Goal: Information Seeking & Learning: Learn about a topic

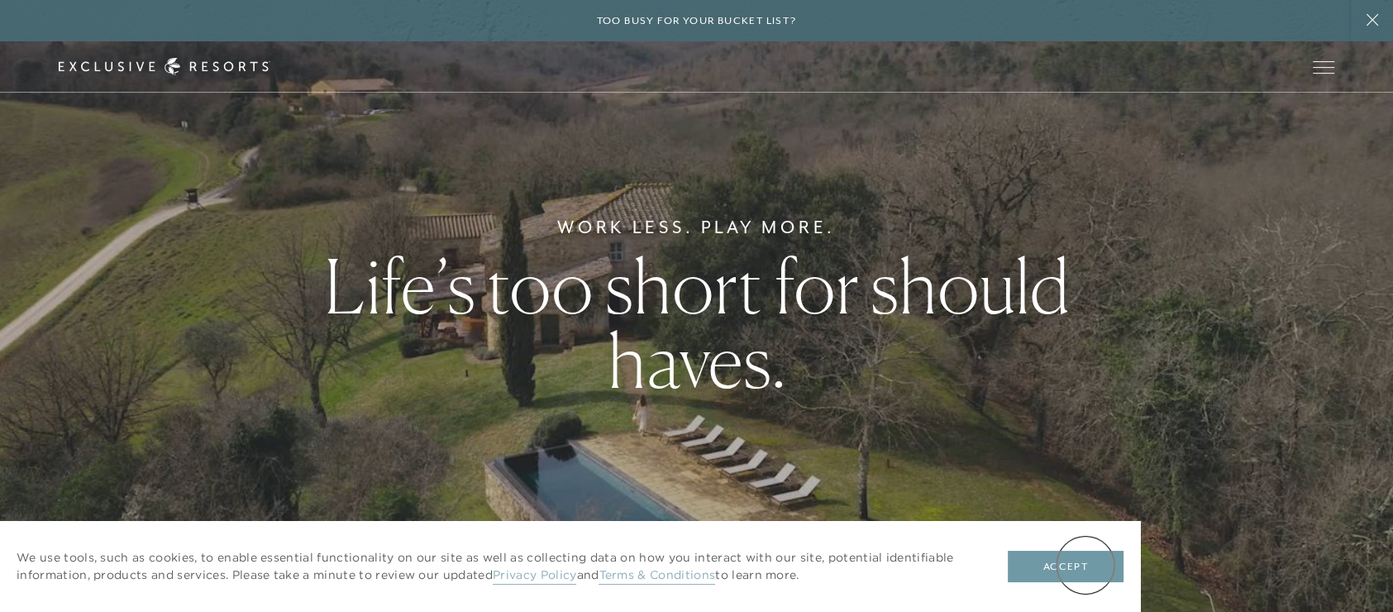
click at [1085, 565] on button "Accept" at bounding box center [1066, 566] width 116 height 31
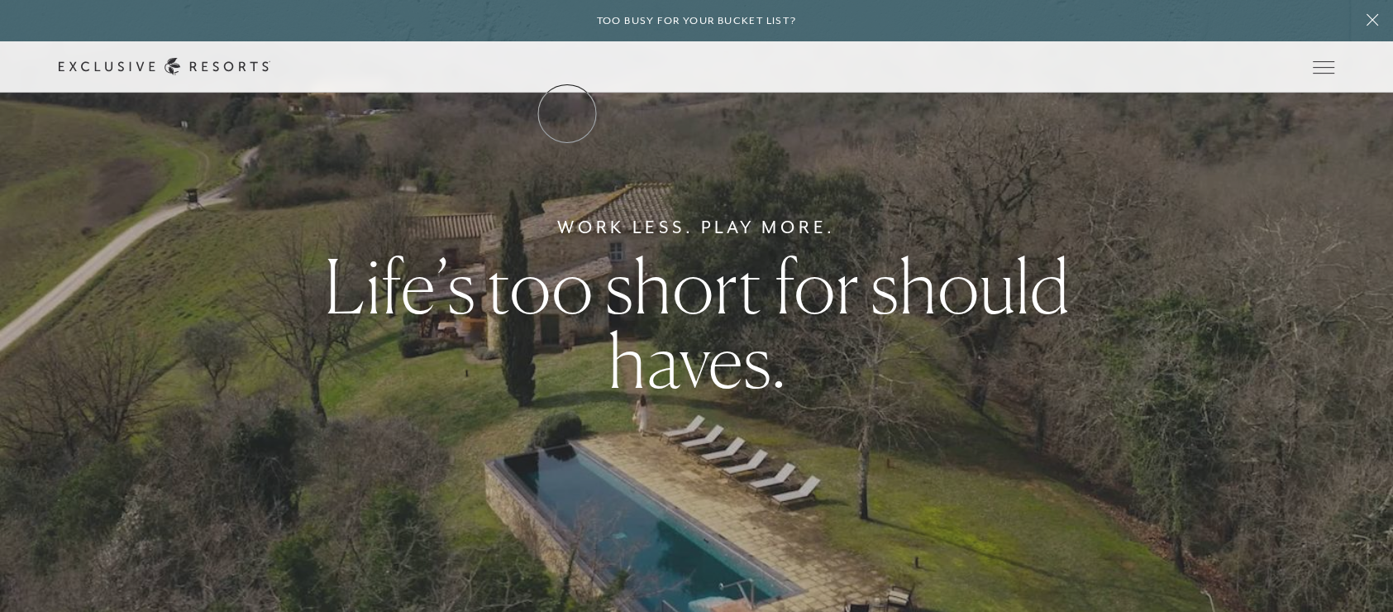
click at [0, 0] on link "The Collection" at bounding box center [0, 0] width 0 height 0
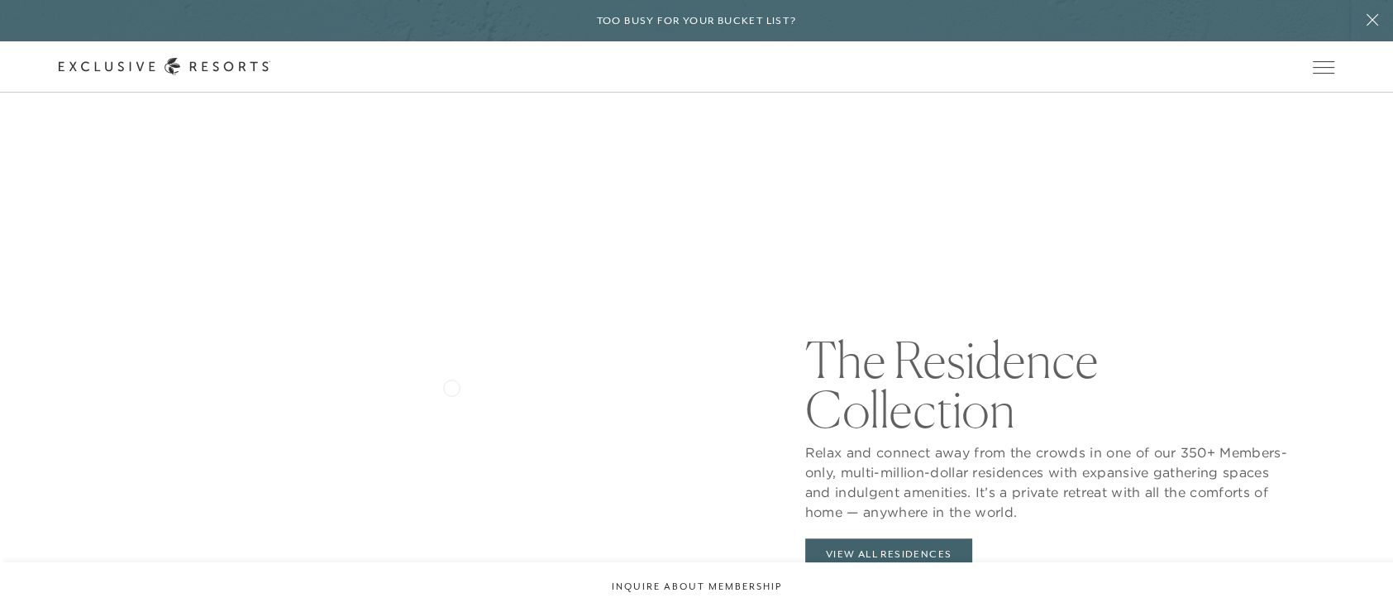
scroll to position [1571, 0]
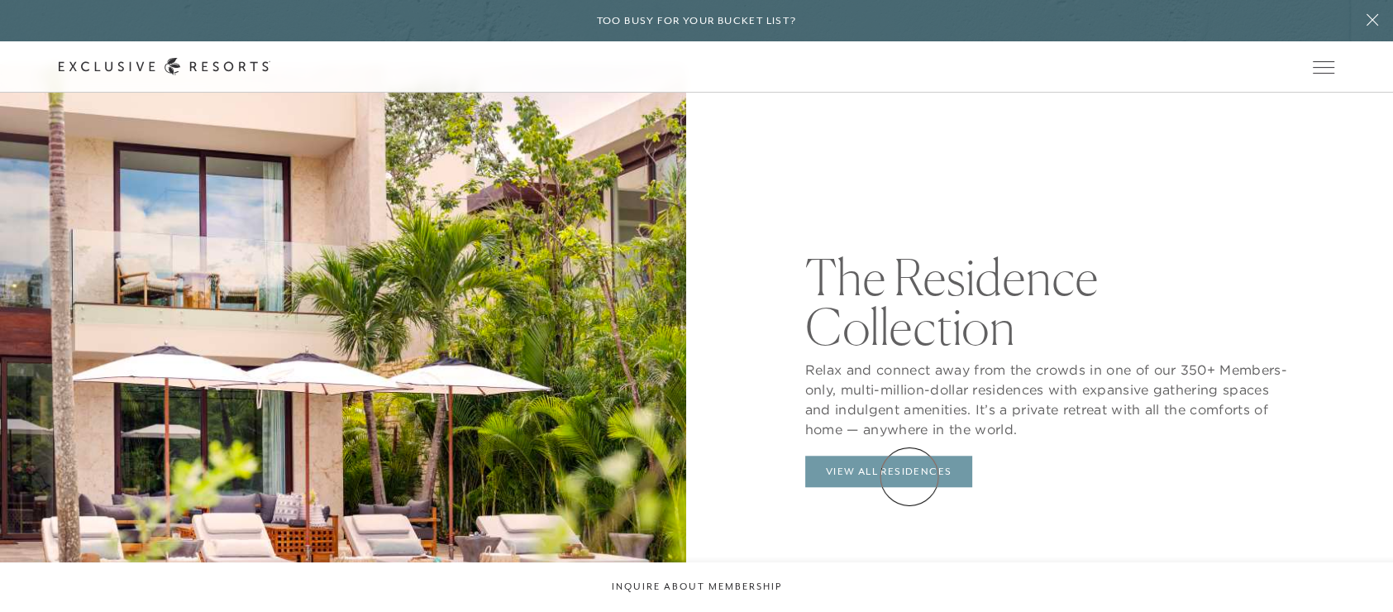
click at [909, 476] on link "View All Residences" at bounding box center [889, 471] width 168 height 31
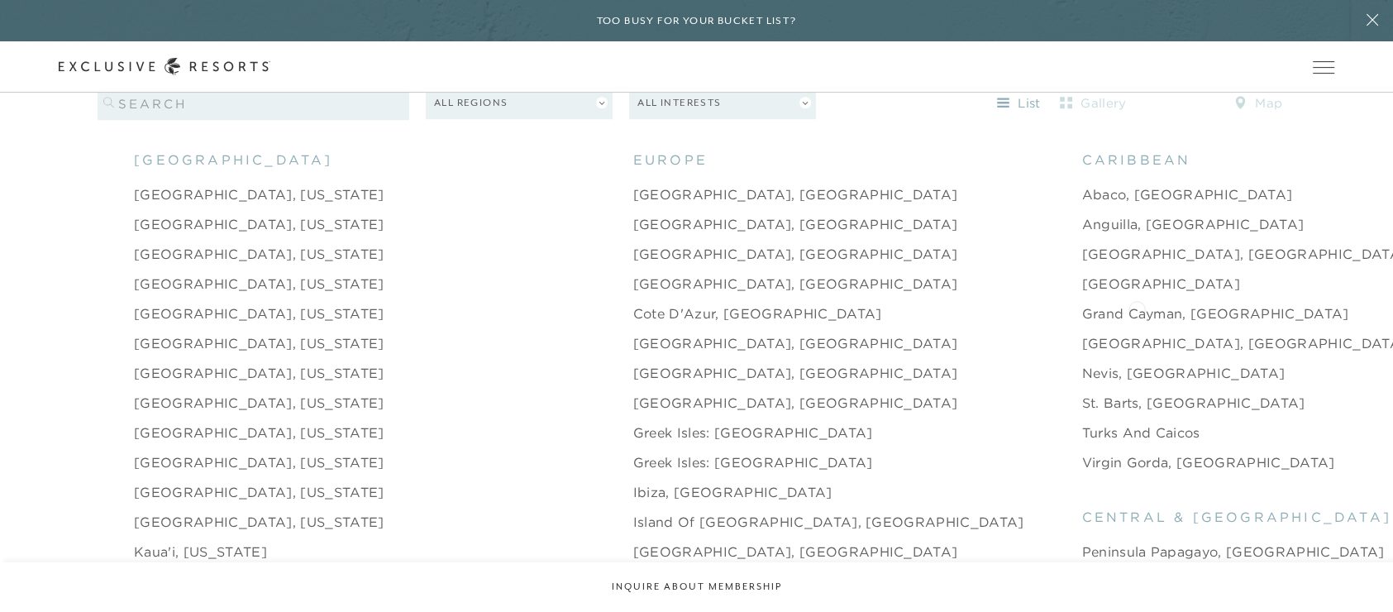
scroll to position [1819, 0]
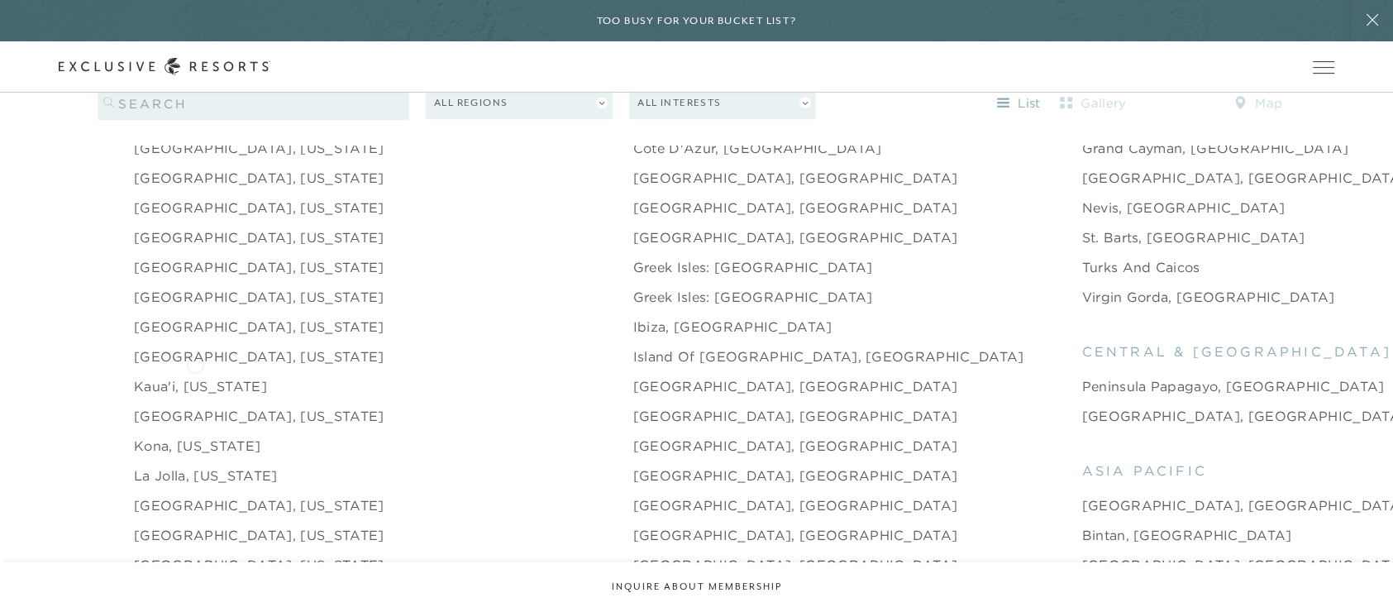
click at [195, 376] on link "Kaua'i, [US_STATE]" at bounding box center [200, 386] width 133 height 20
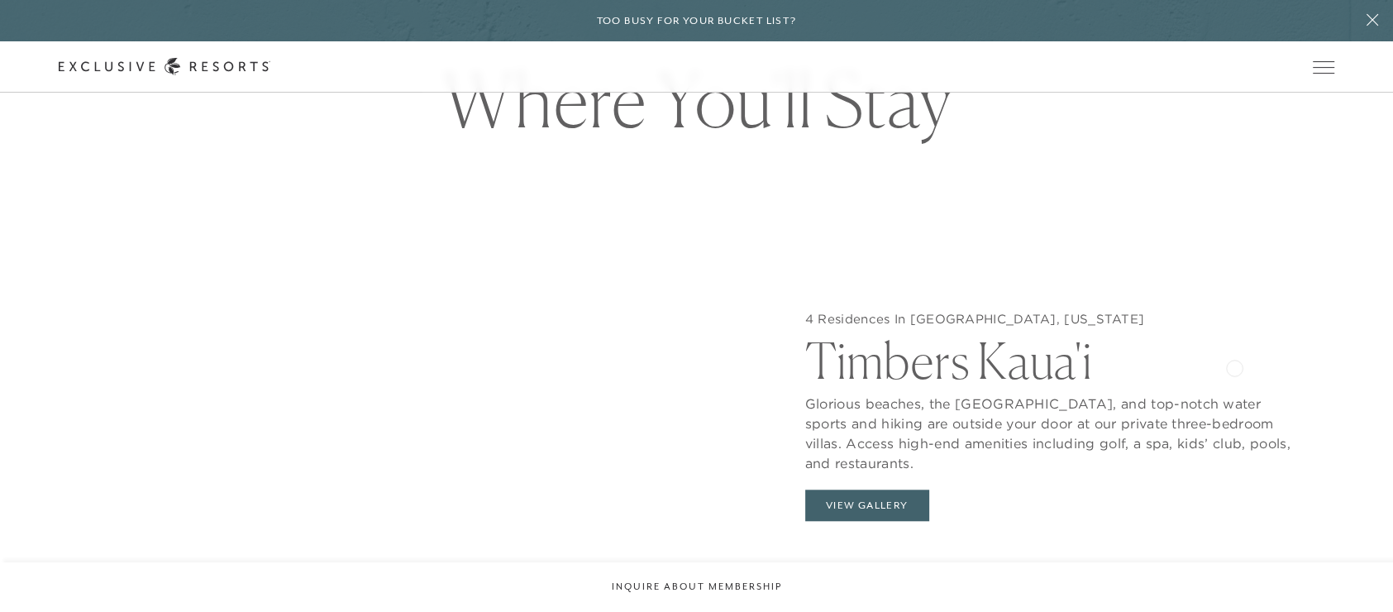
scroll to position [1736, 0]
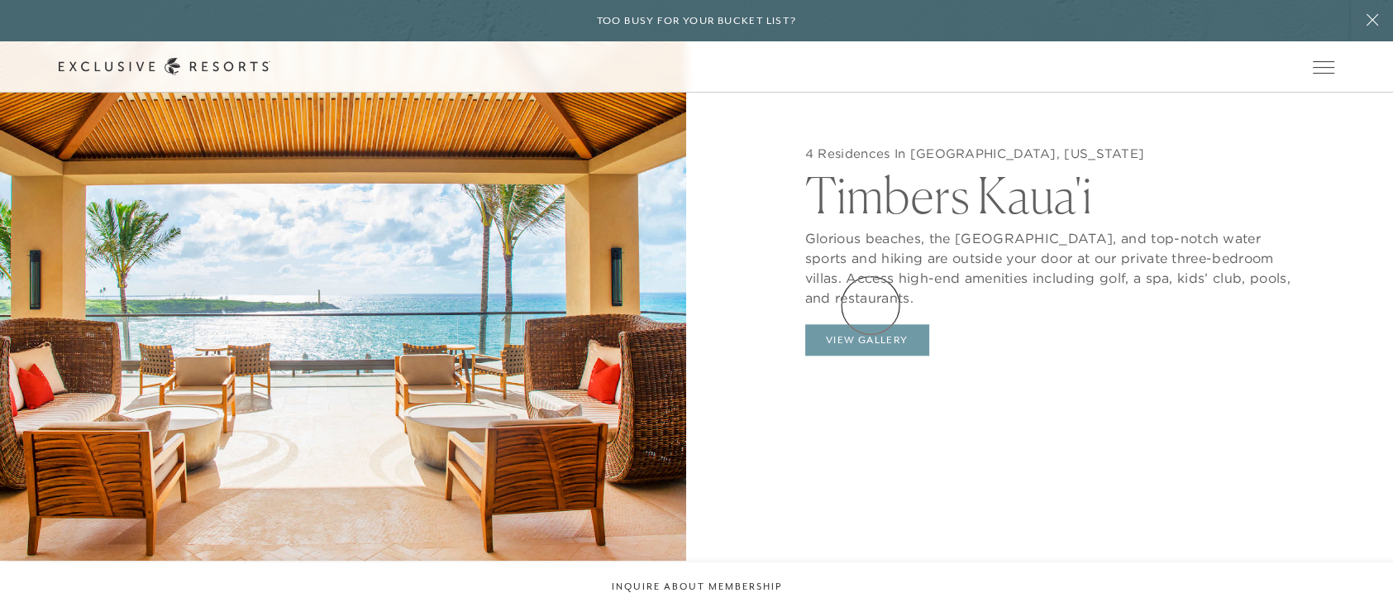
click at [871, 324] on button "View Gallery" at bounding box center [867, 339] width 124 height 31
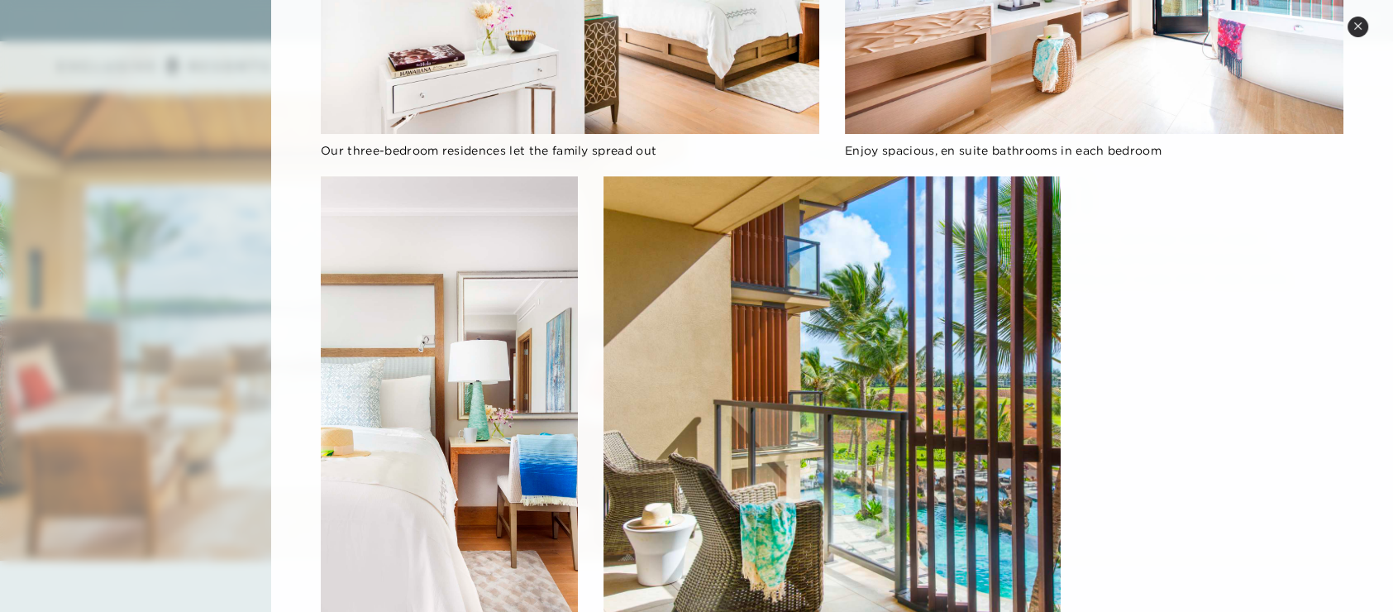
scroll to position [854, 0]
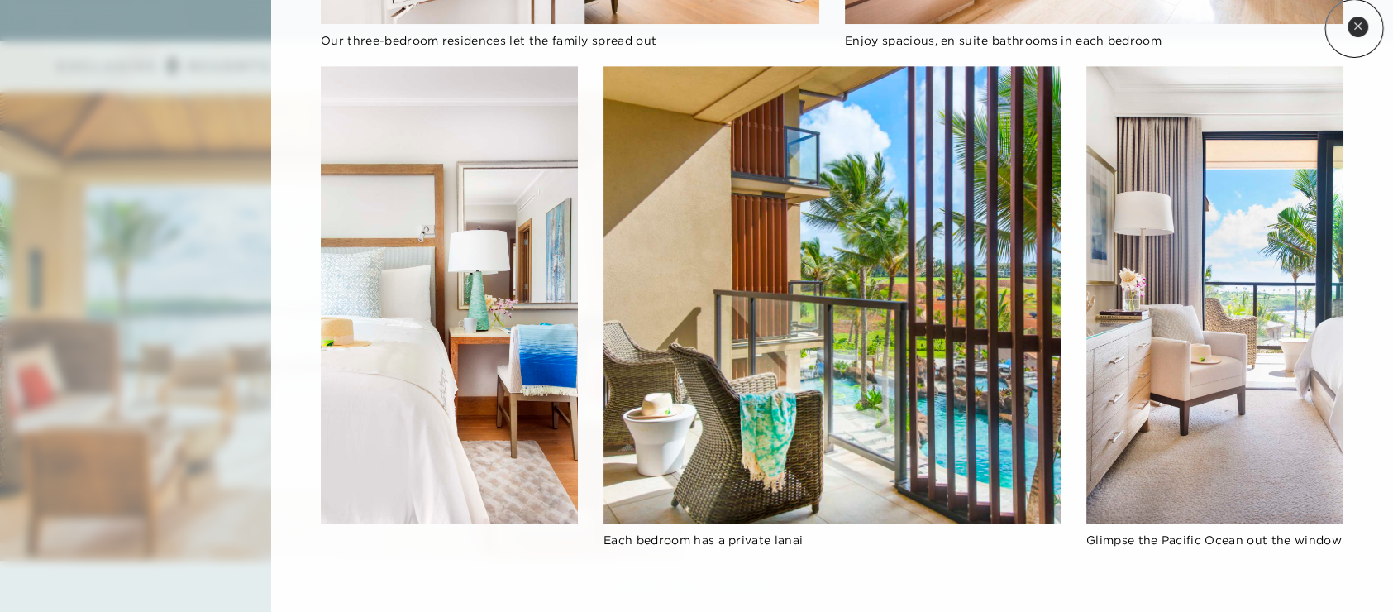
click at [1354, 28] on icon at bounding box center [1357, 25] width 7 height 7
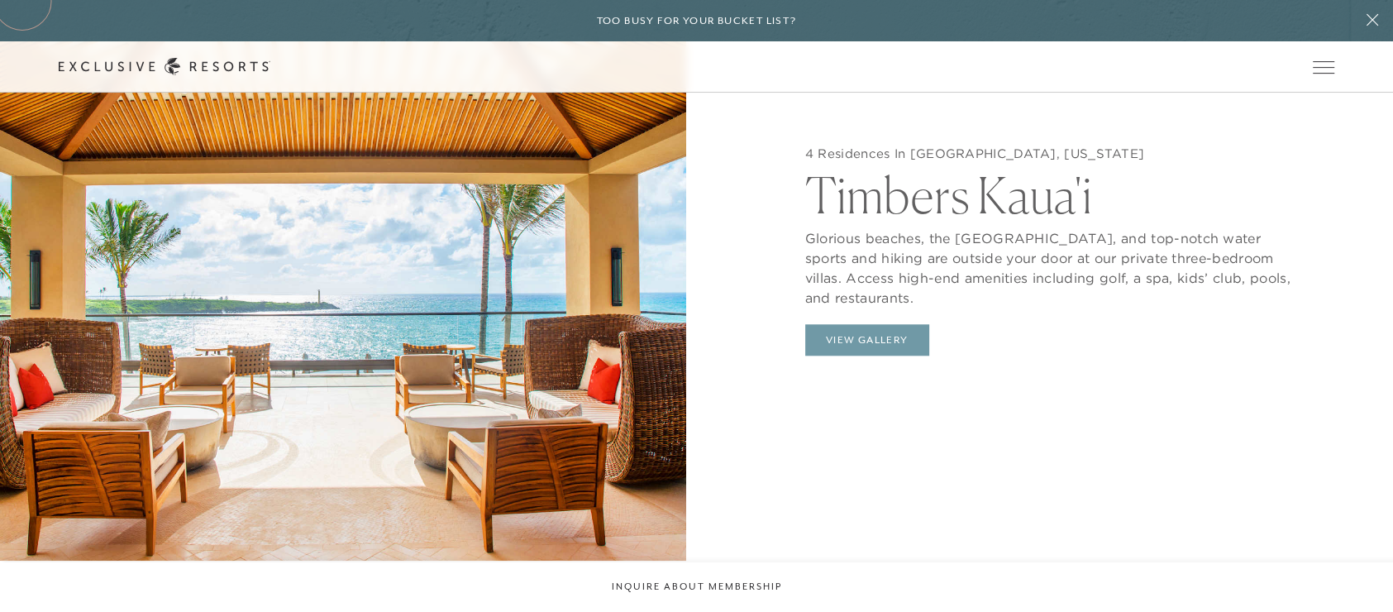
scroll to position [1819, 0]
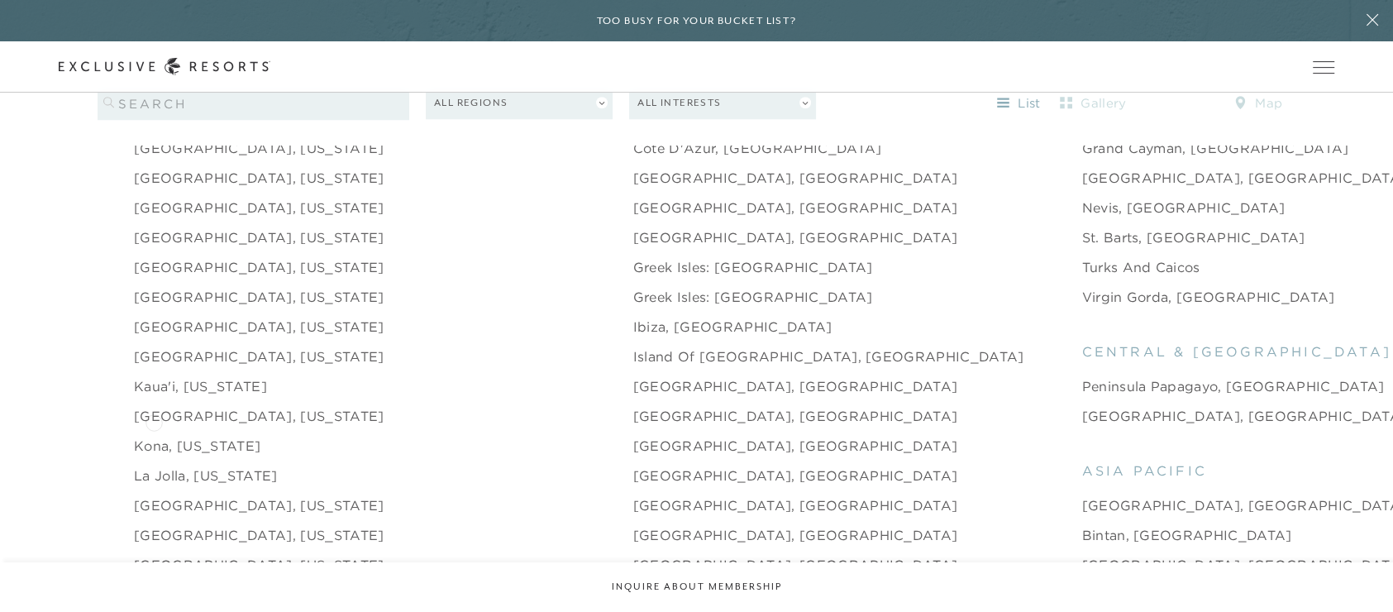
click at [154, 436] on link "Kona, [US_STATE]" at bounding box center [197, 446] width 126 height 20
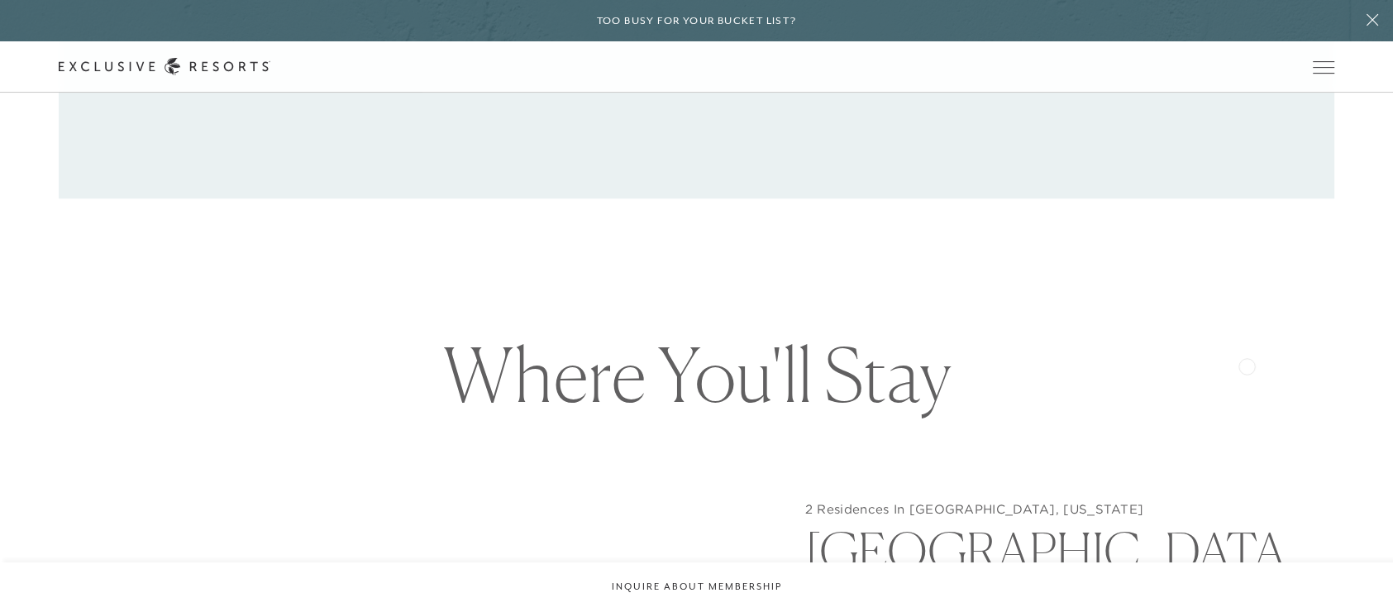
scroll to position [1571, 0]
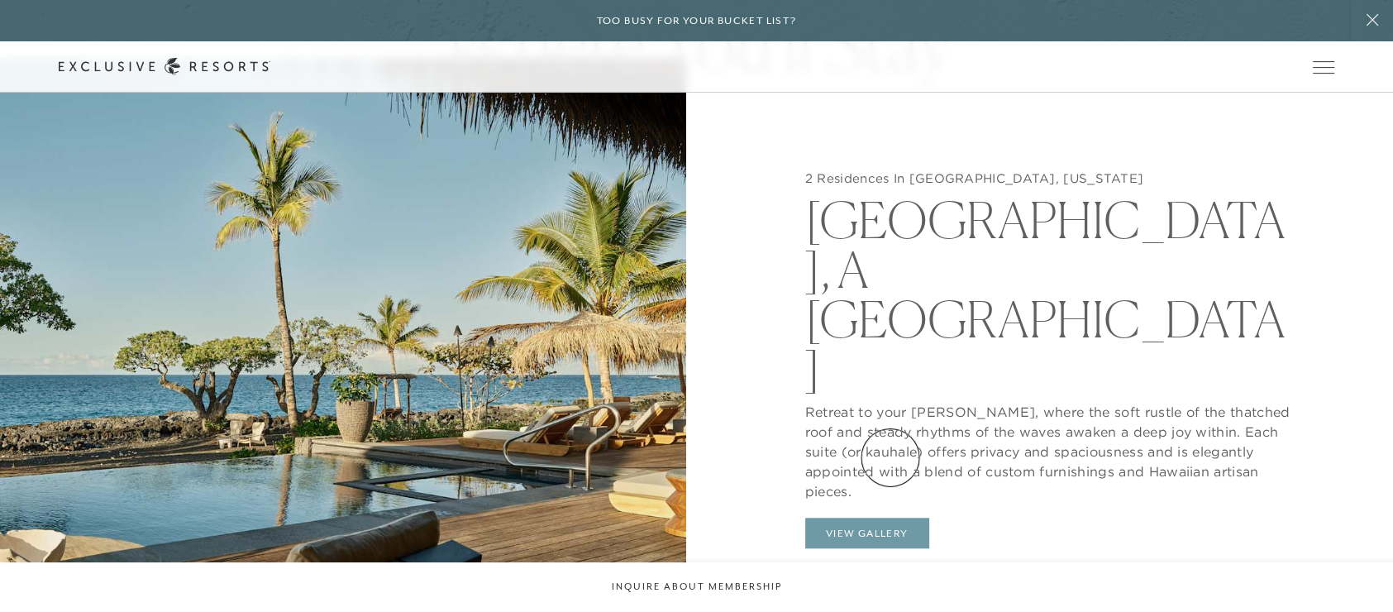
click at [890, 518] on button "View Gallery" at bounding box center [867, 533] width 124 height 31
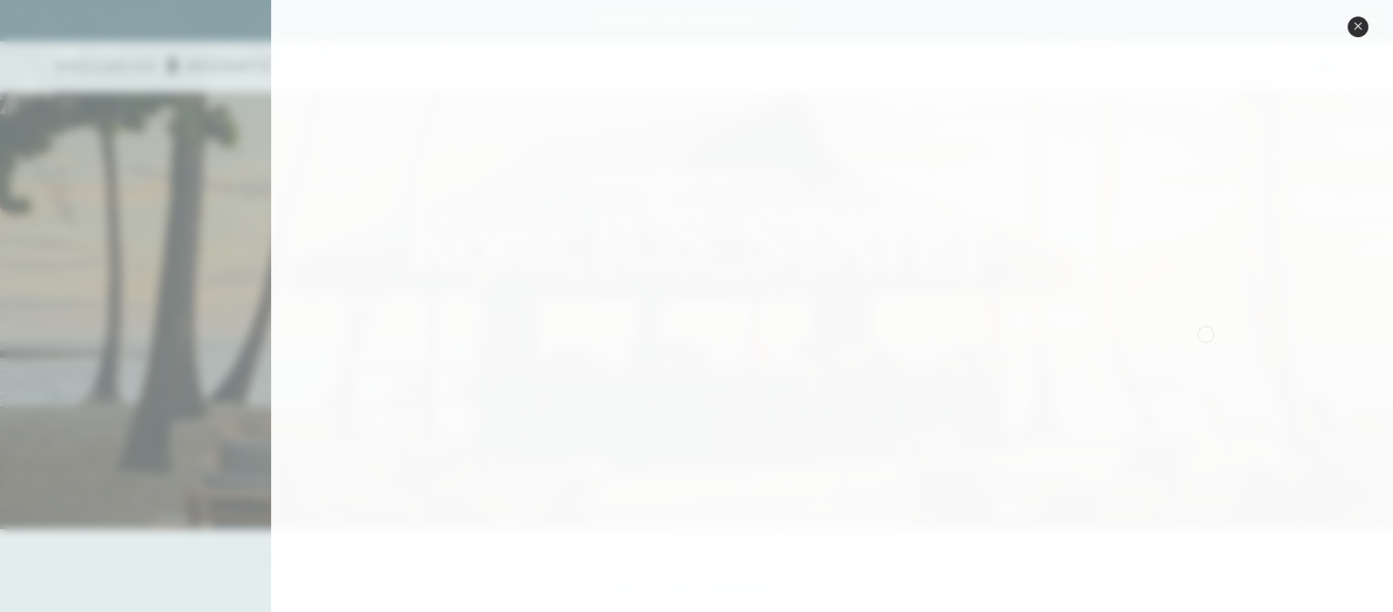
scroll to position [0, 0]
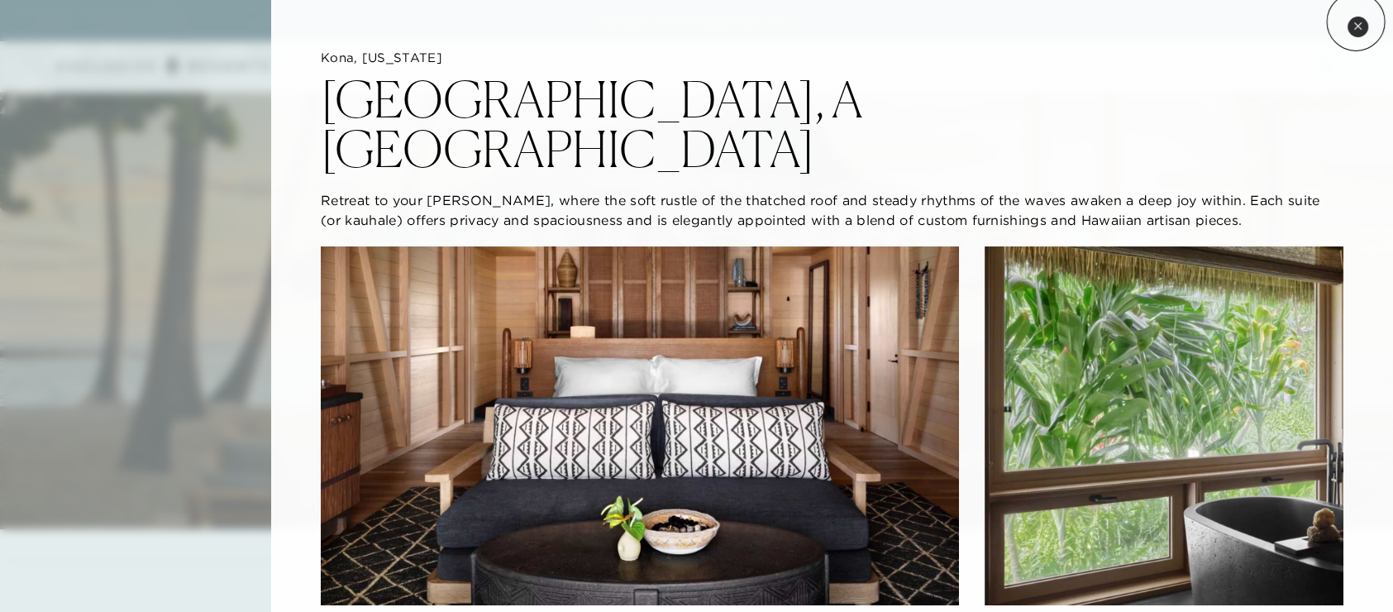
click at [1356, 21] on icon at bounding box center [1357, 25] width 9 height 9
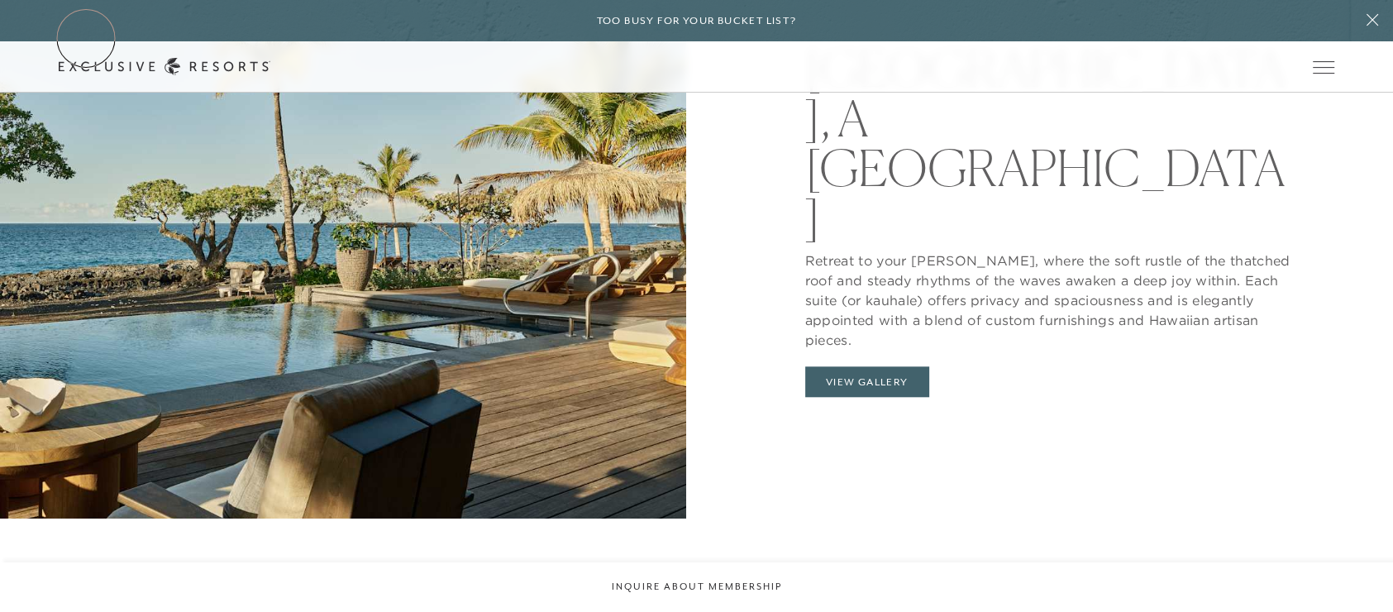
scroll to position [1819, 0]
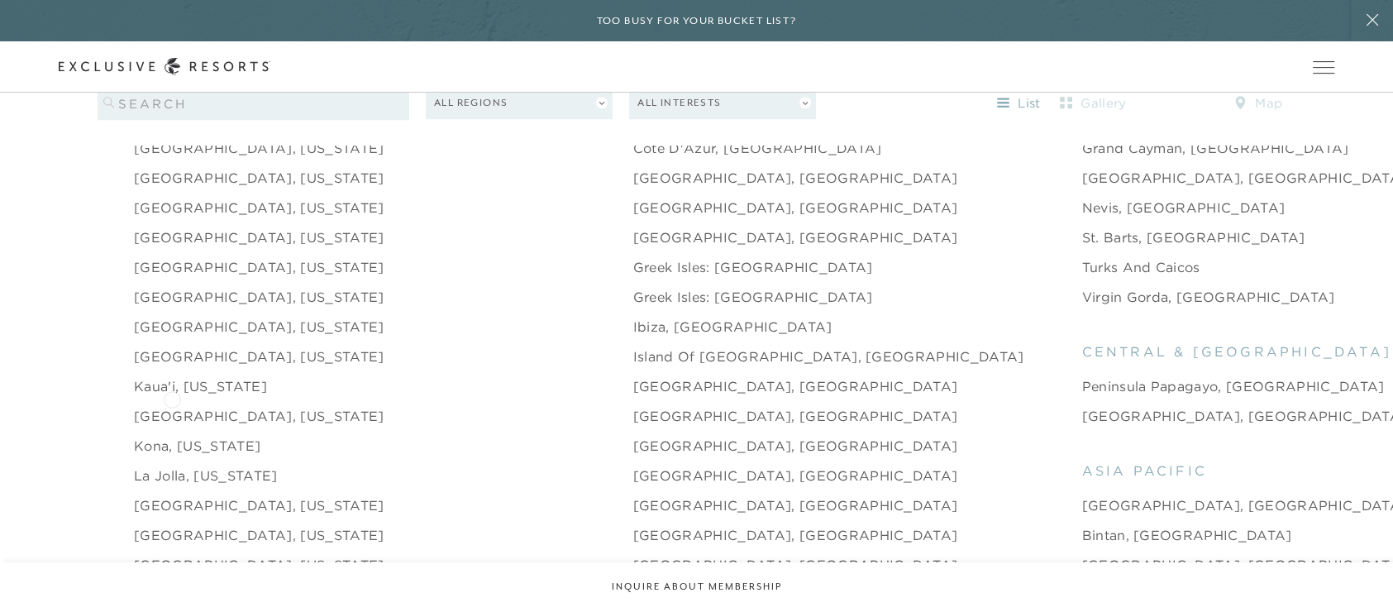
click at [172, 406] on link "[GEOGRAPHIC_DATA], [US_STATE]" at bounding box center [259, 416] width 250 height 20
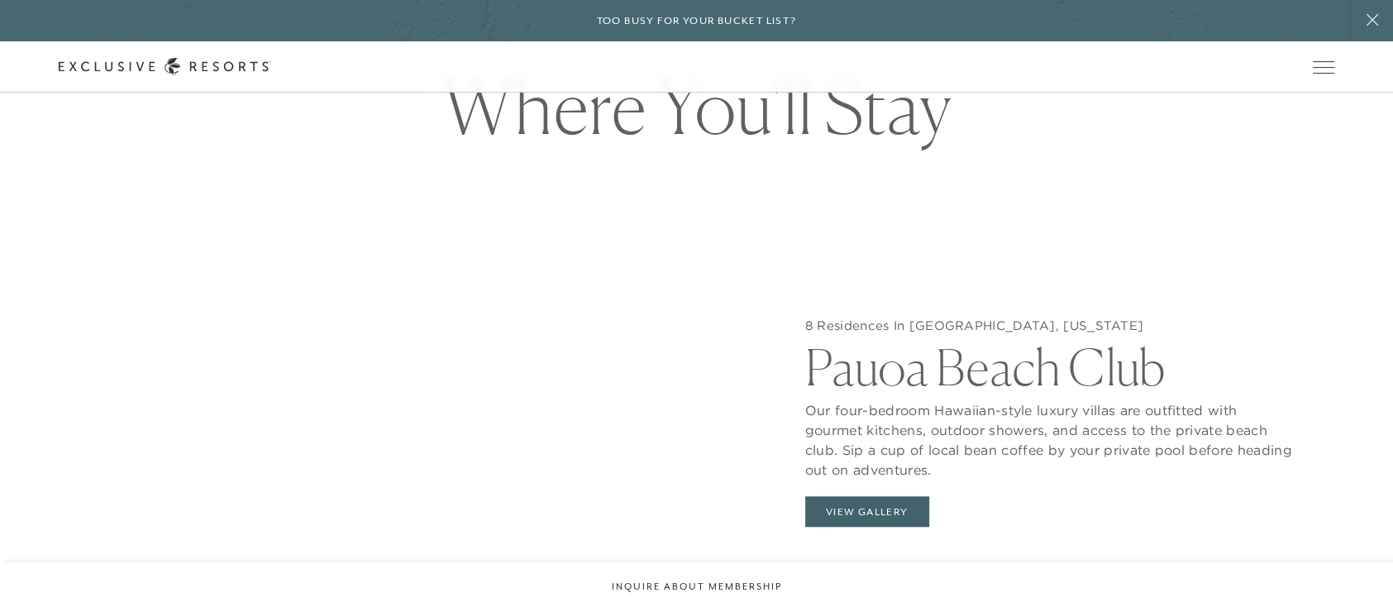
scroll to position [1571, 0]
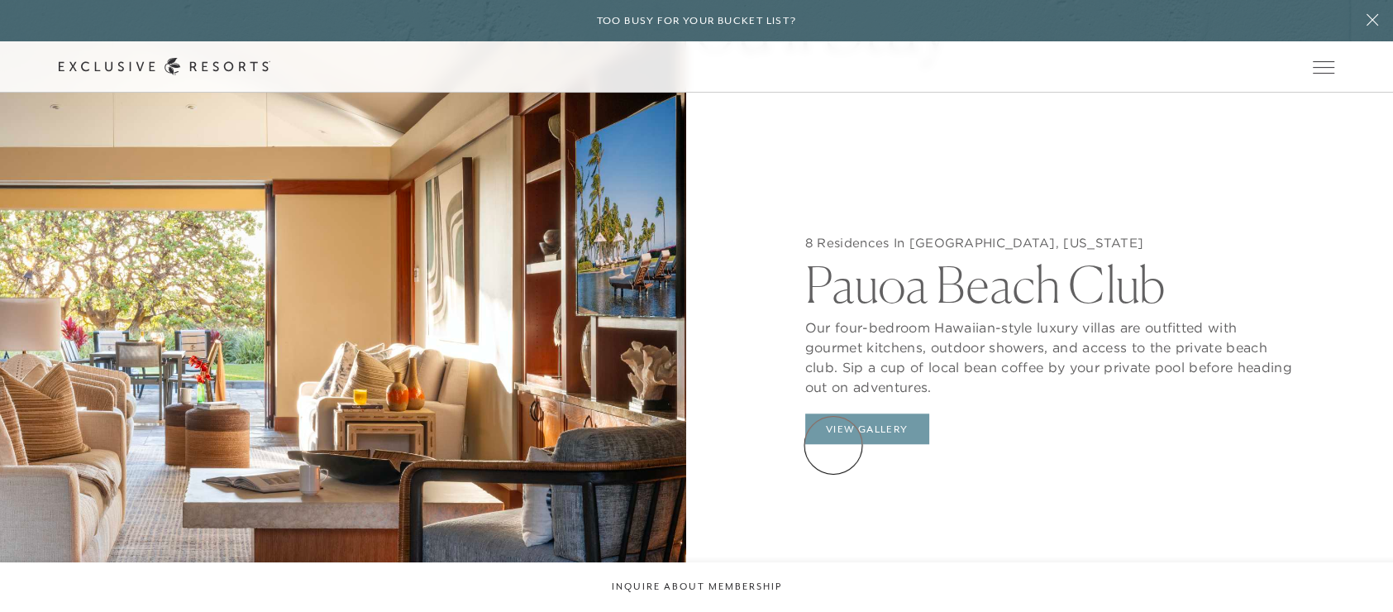
click at [833, 445] on button "View Gallery" at bounding box center [867, 428] width 124 height 31
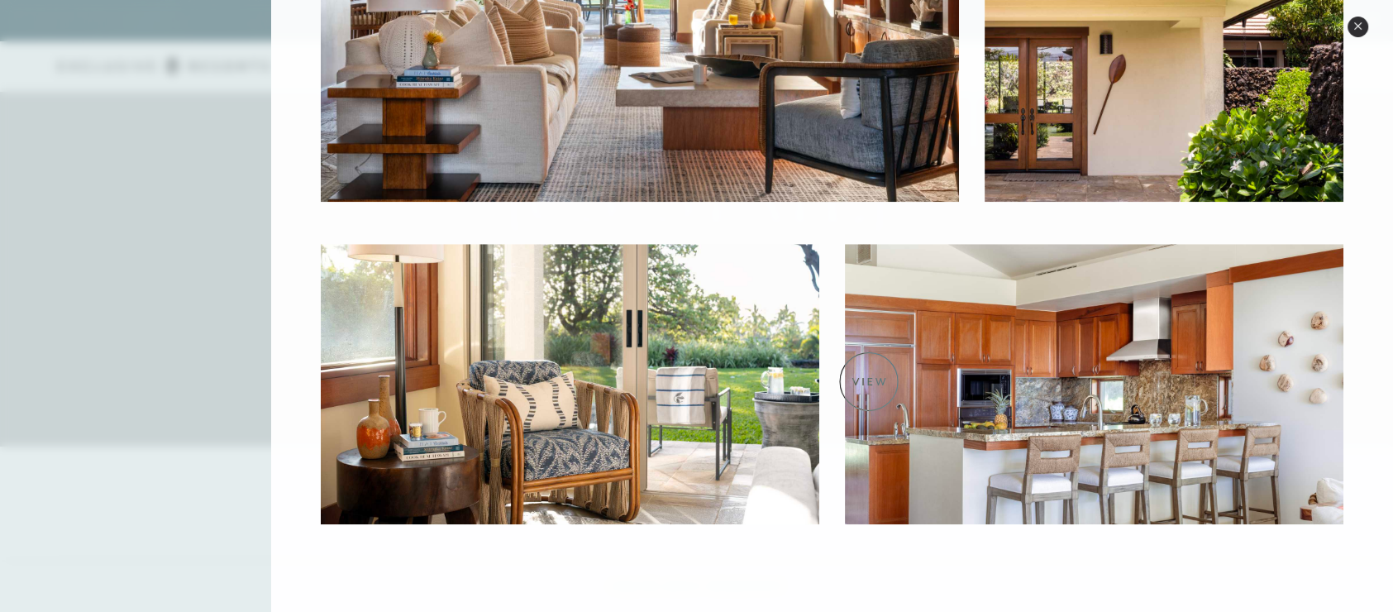
scroll to position [0, 0]
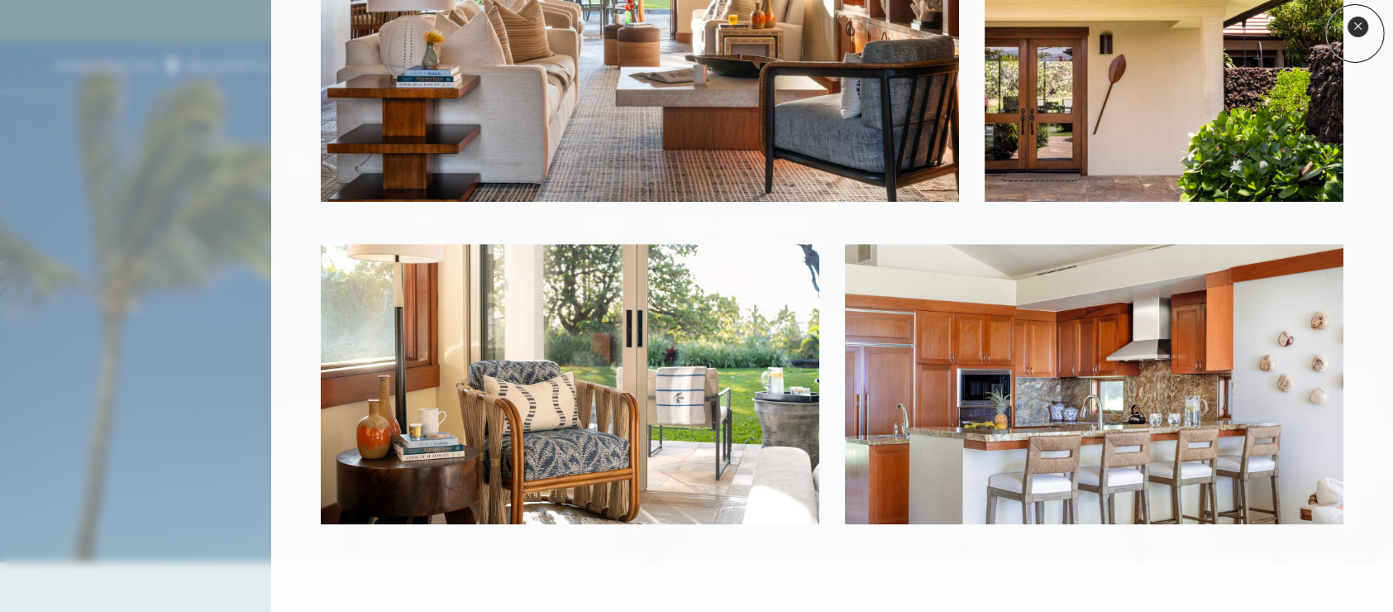
click at [1355, 33] on button "Close quickview" at bounding box center [1358, 27] width 21 height 21
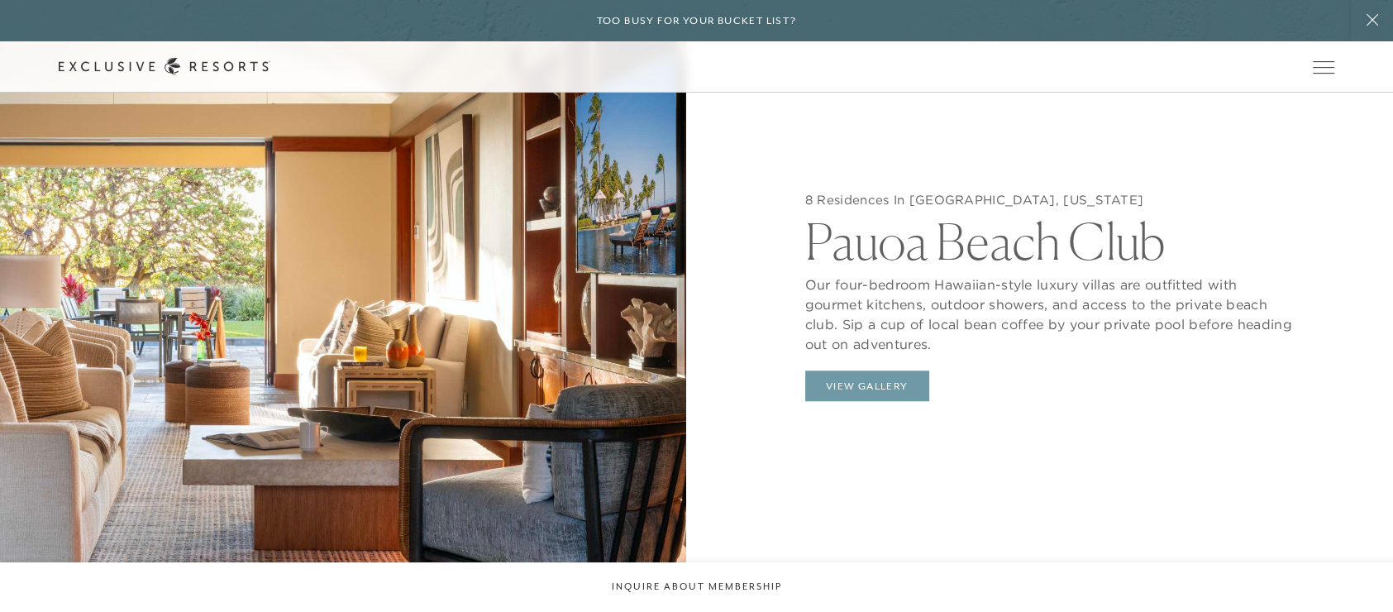
scroll to position [1779, 0]
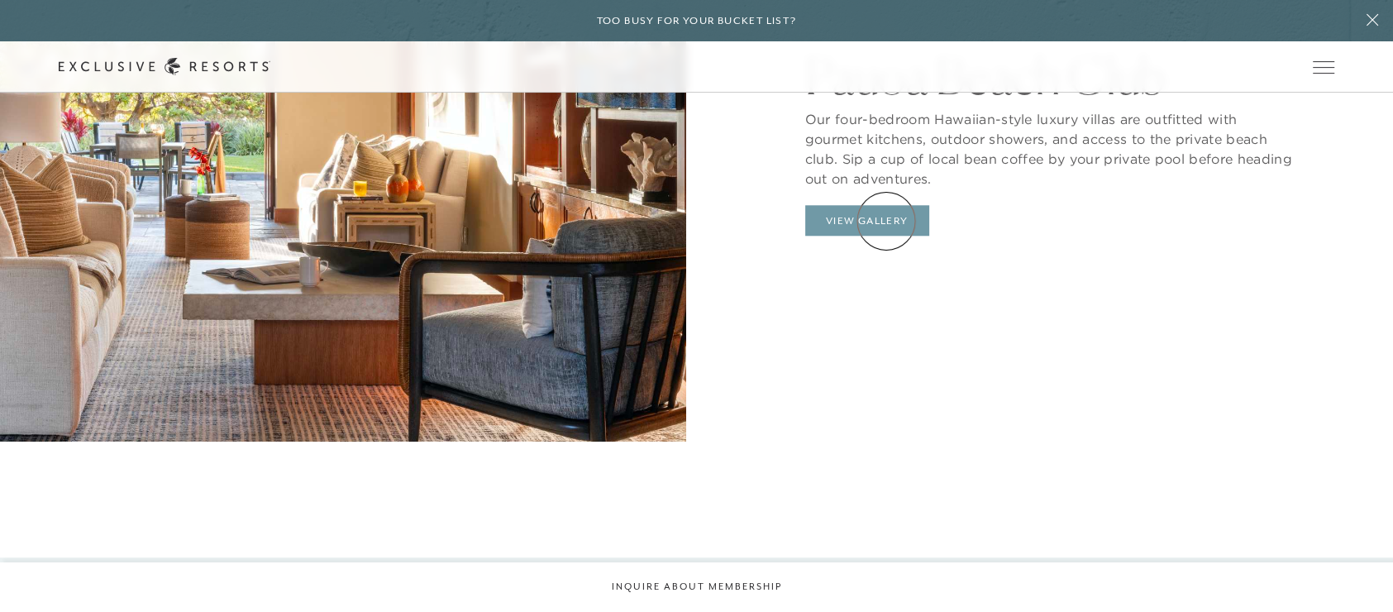
click at [886, 221] on button "View Gallery" at bounding box center [867, 220] width 124 height 31
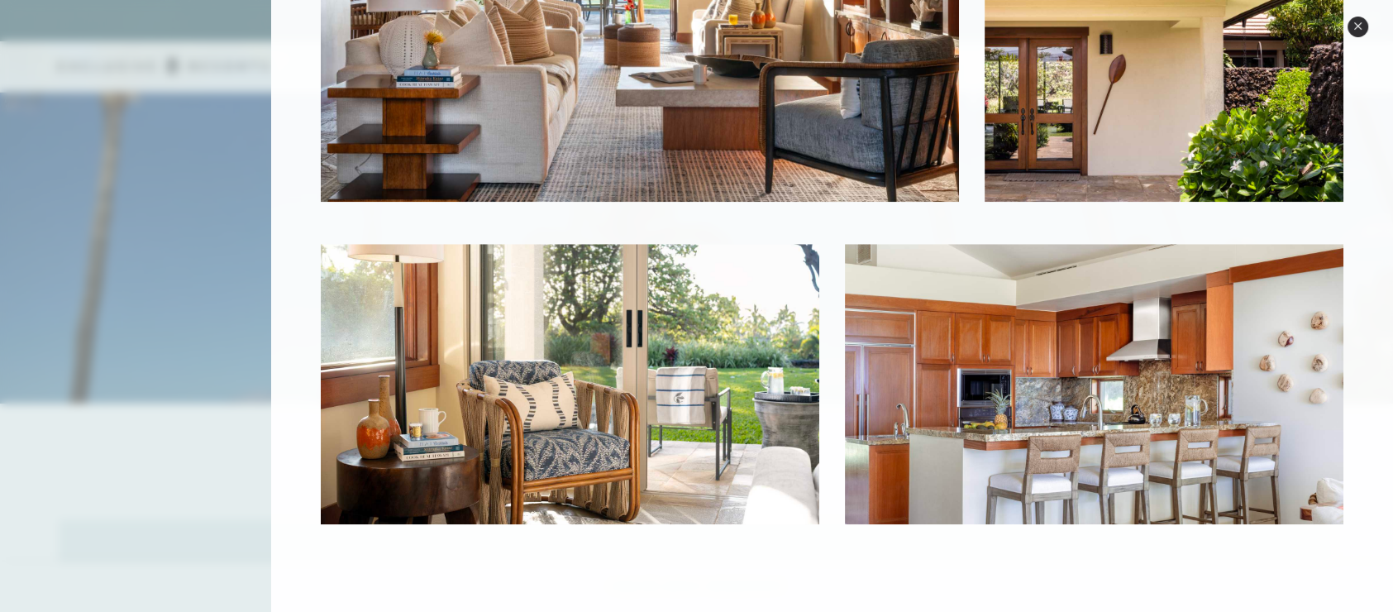
scroll to position [0, 0]
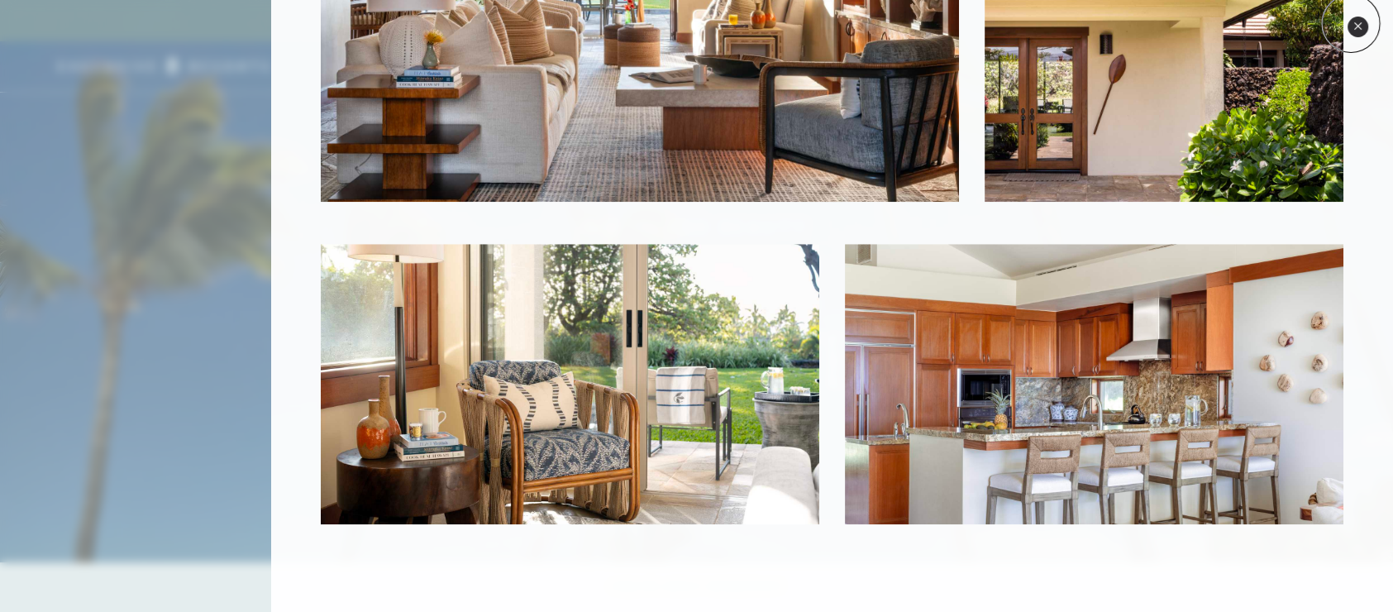
click at [1351, 23] on button "Close quickview" at bounding box center [1358, 27] width 21 height 21
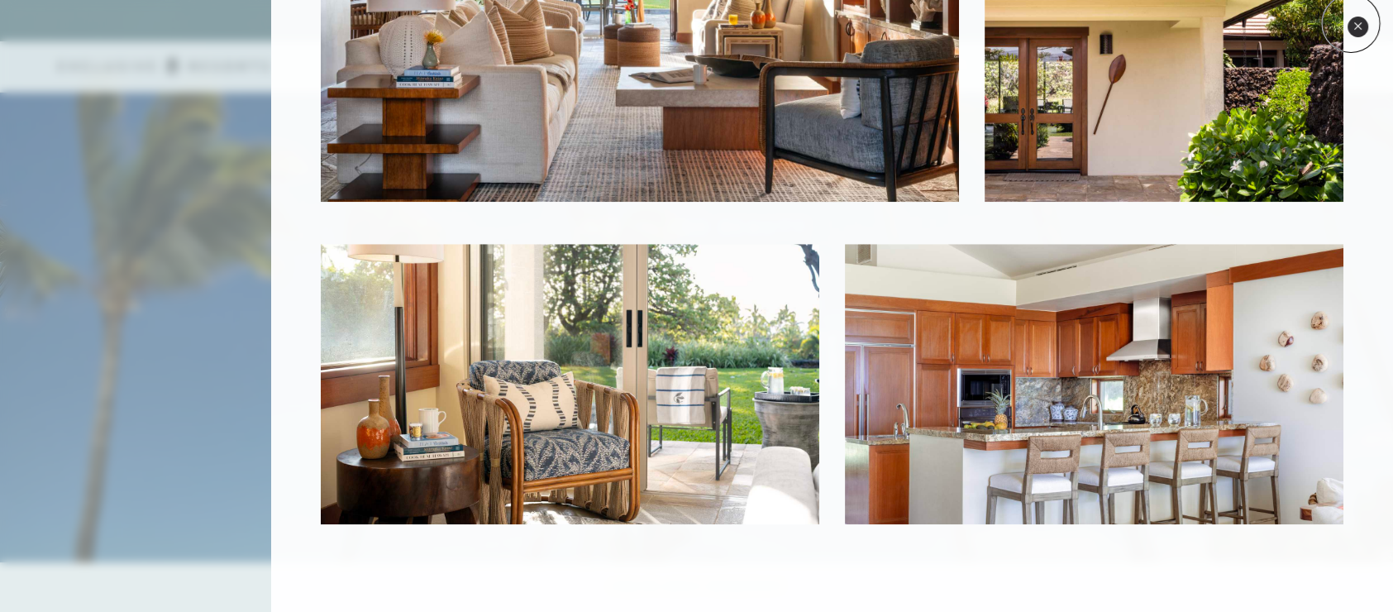
scroll to position [1696, 0]
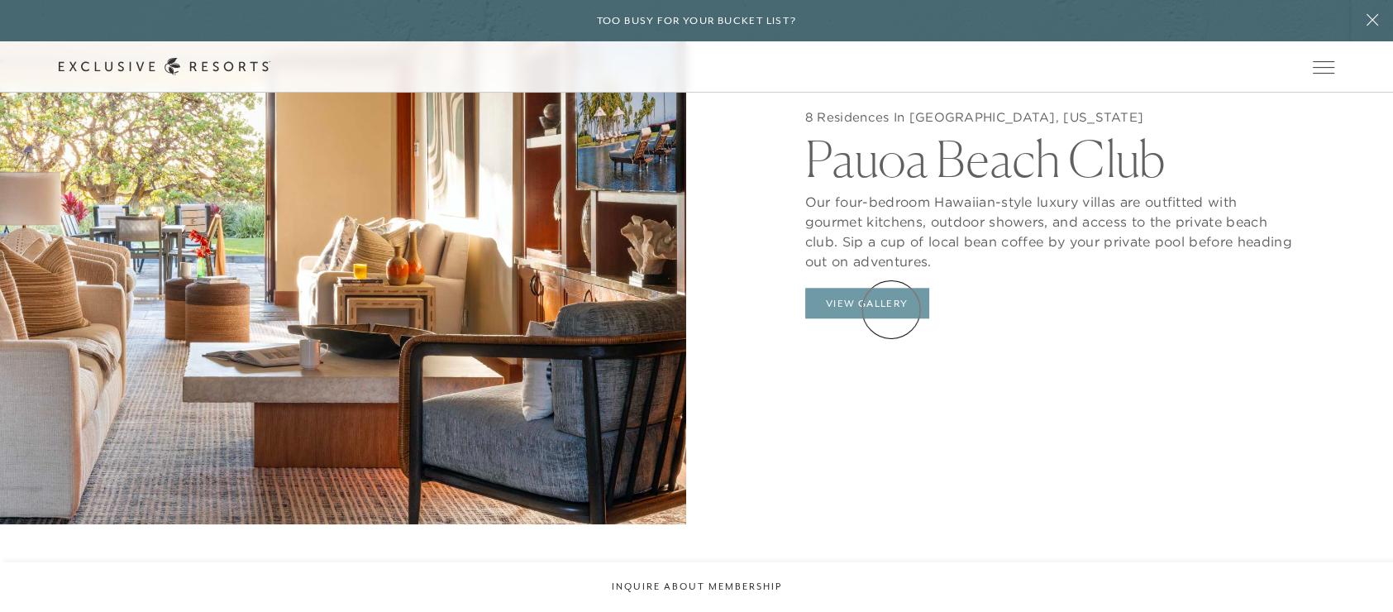
click at [891, 309] on button "View Gallery" at bounding box center [867, 303] width 124 height 31
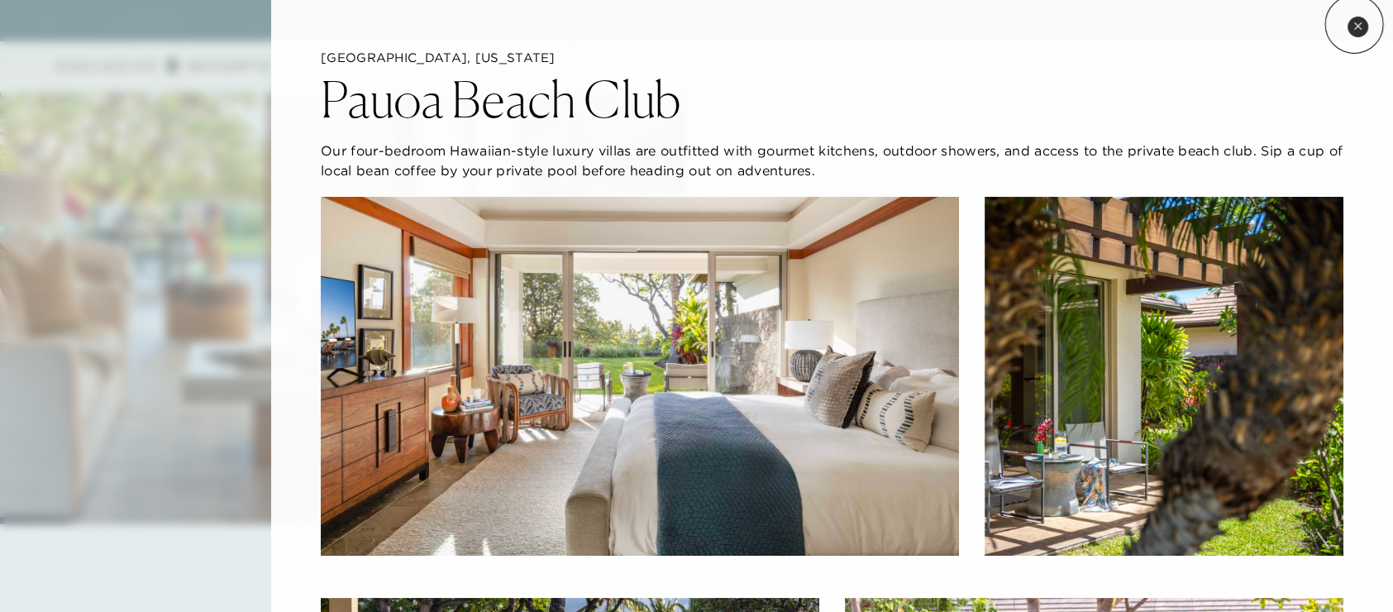
click at [1354, 24] on icon at bounding box center [1357, 25] width 9 height 9
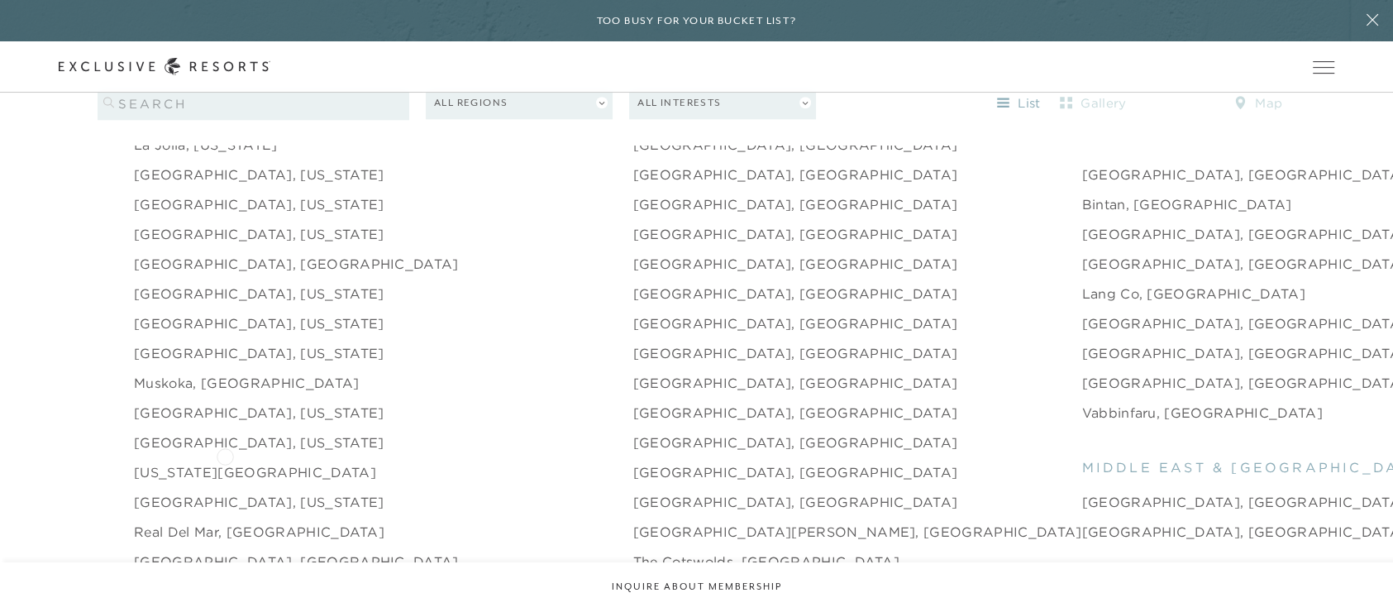
scroll to position [2067, 0]
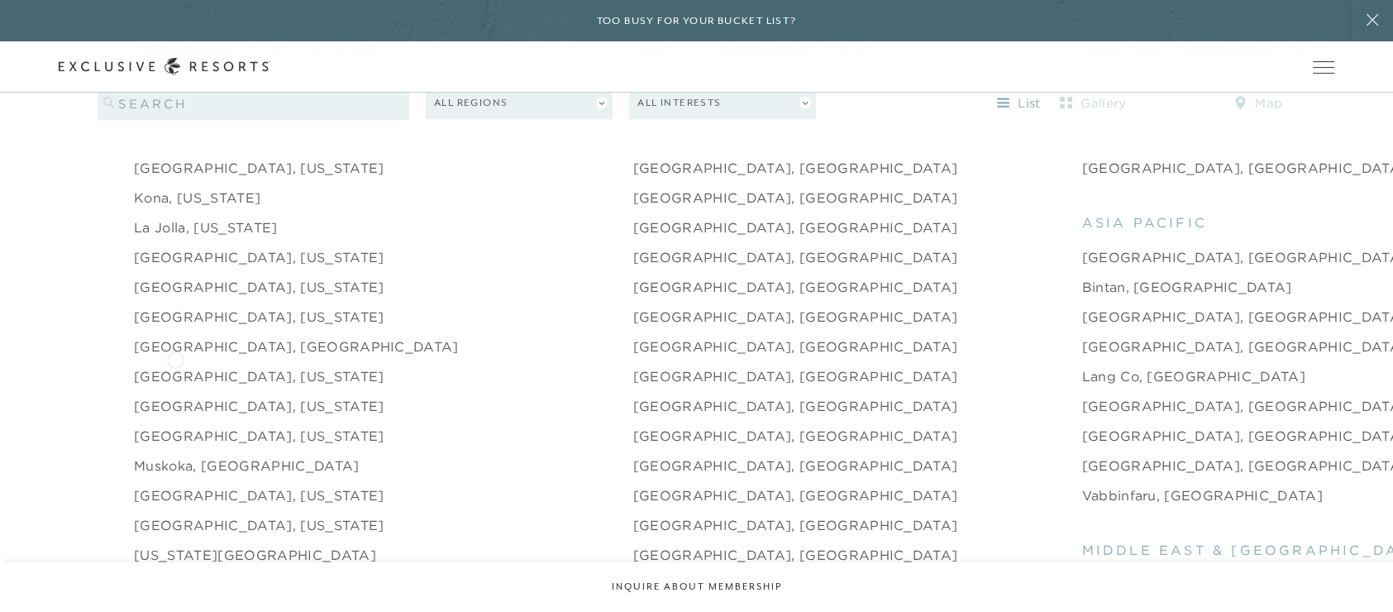
click at [175, 366] on link "[GEOGRAPHIC_DATA], [US_STATE]" at bounding box center [259, 376] width 250 height 20
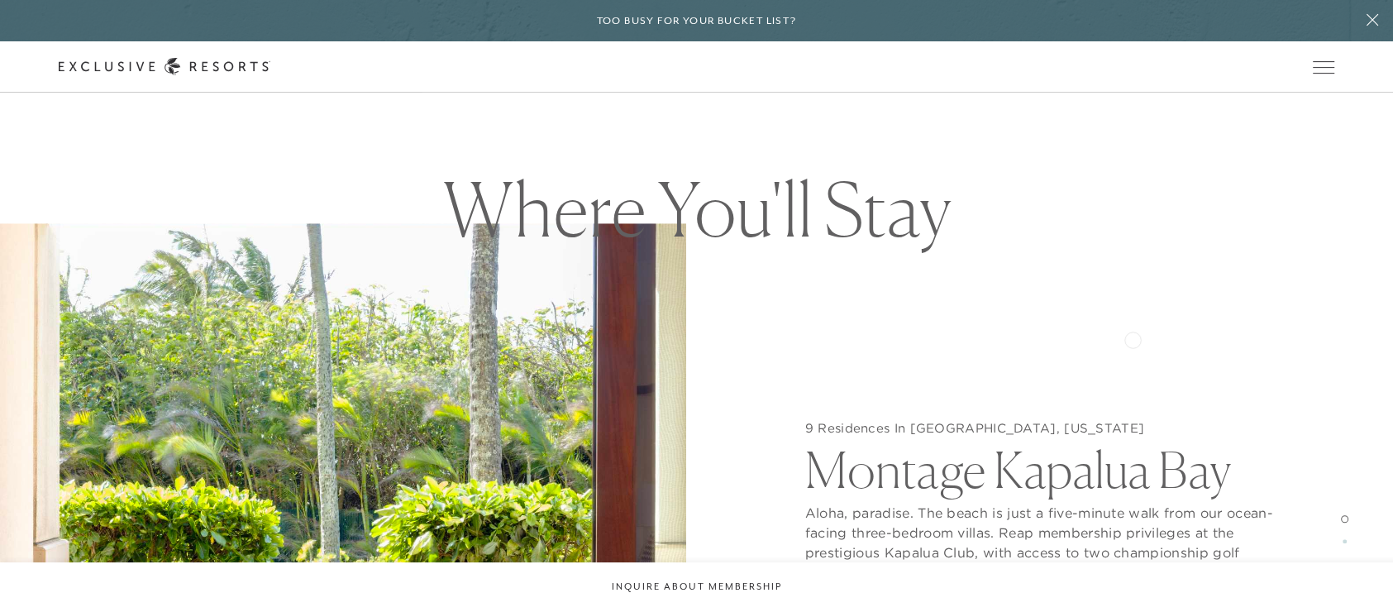
scroll to position [1571, 0]
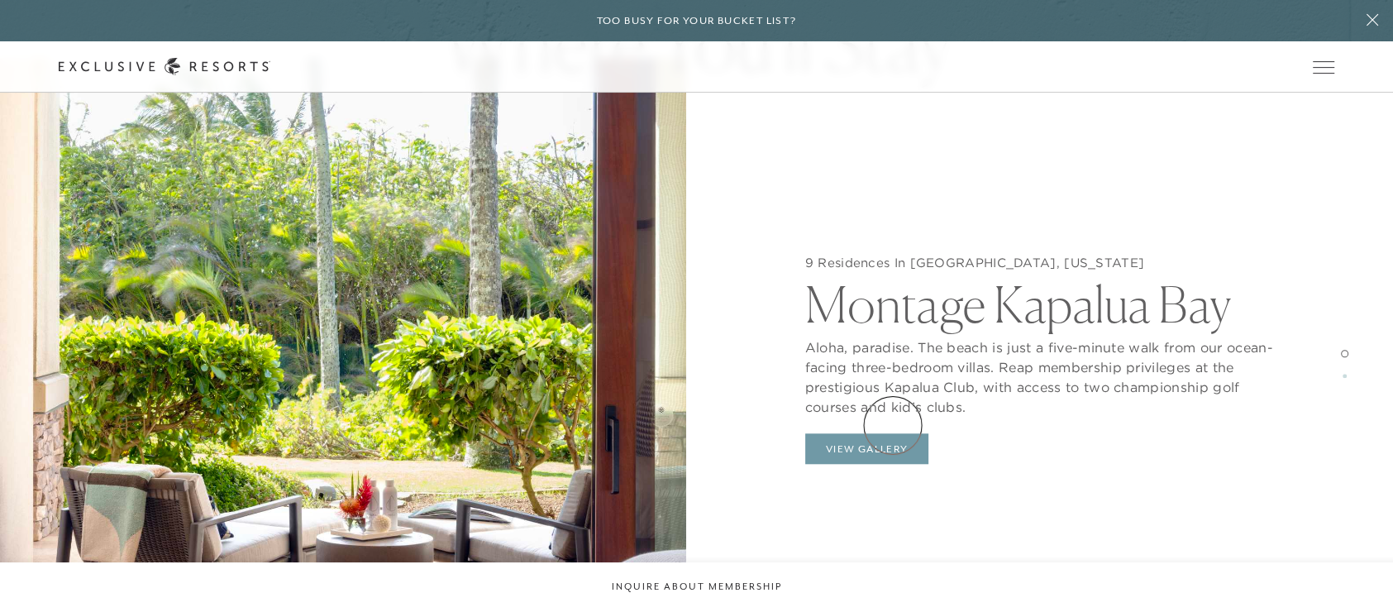
click at [893, 433] on button "View Gallery" at bounding box center [867, 448] width 124 height 31
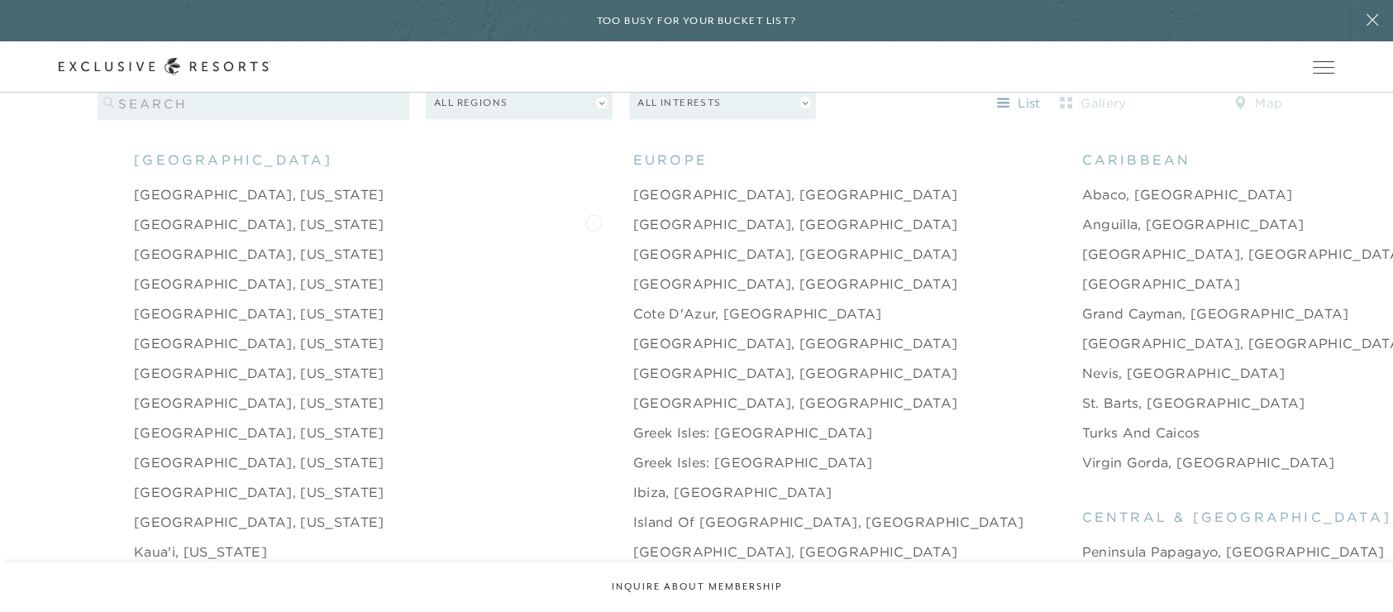
scroll to position [1736, 0]
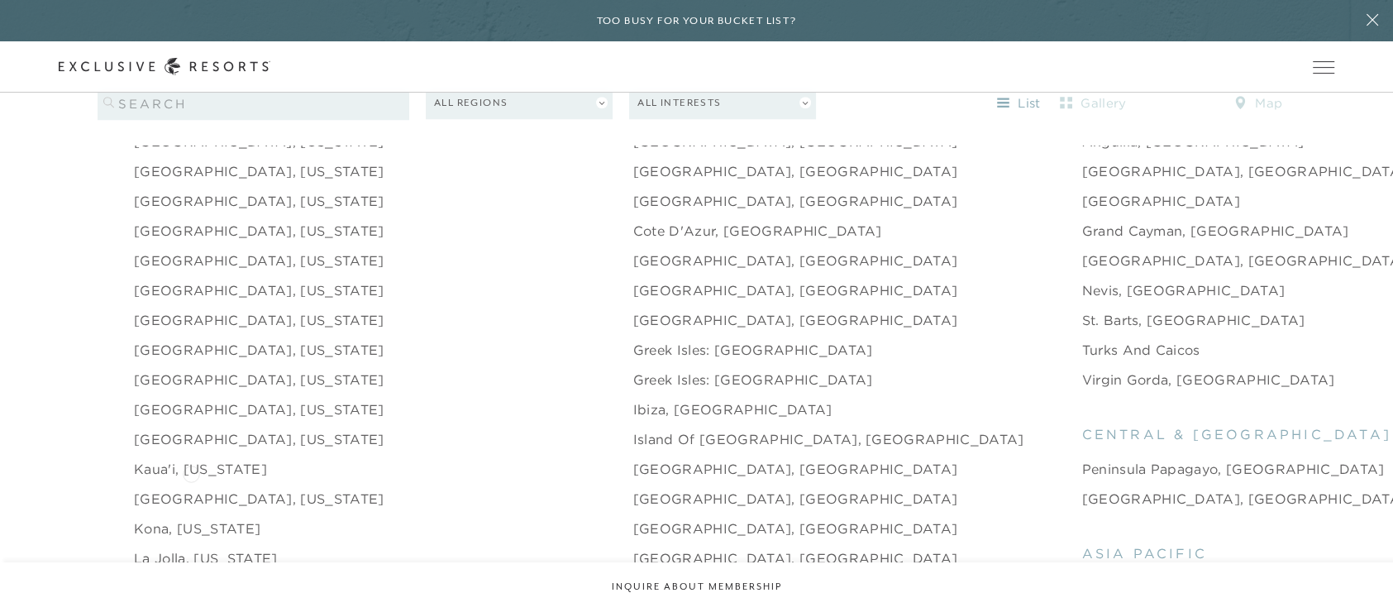
click at [191, 489] on link "[GEOGRAPHIC_DATA], [US_STATE]" at bounding box center [259, 499] width 250 height 20
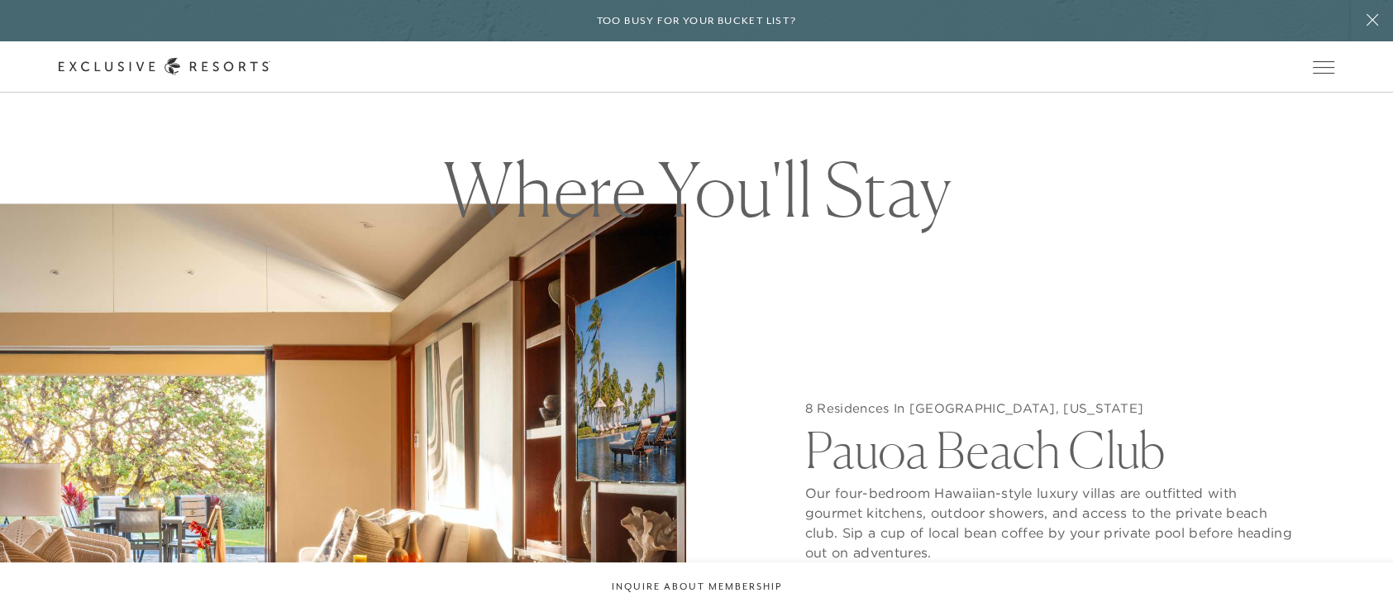
scroll to position [1653, 0]
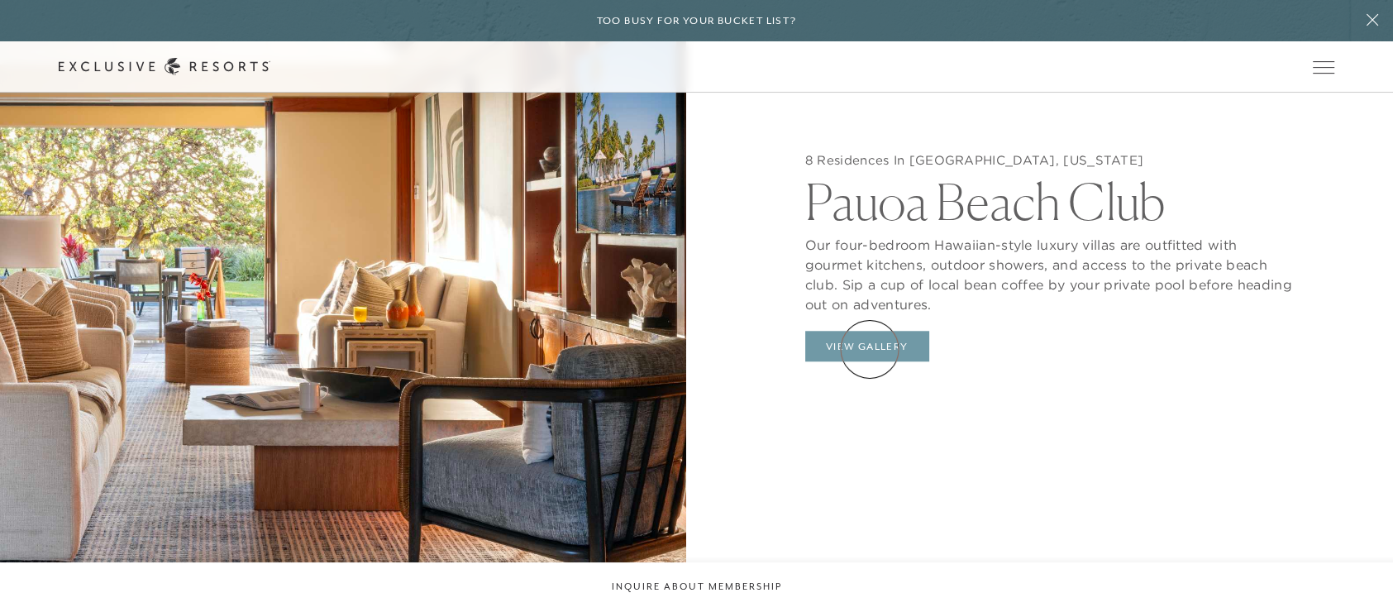
click at [870, 349] on button "View Gallery" at bounding box center [867, 346] width 124 height 31
